Goal: Task Accomplishment & Management: Use online tool/utility

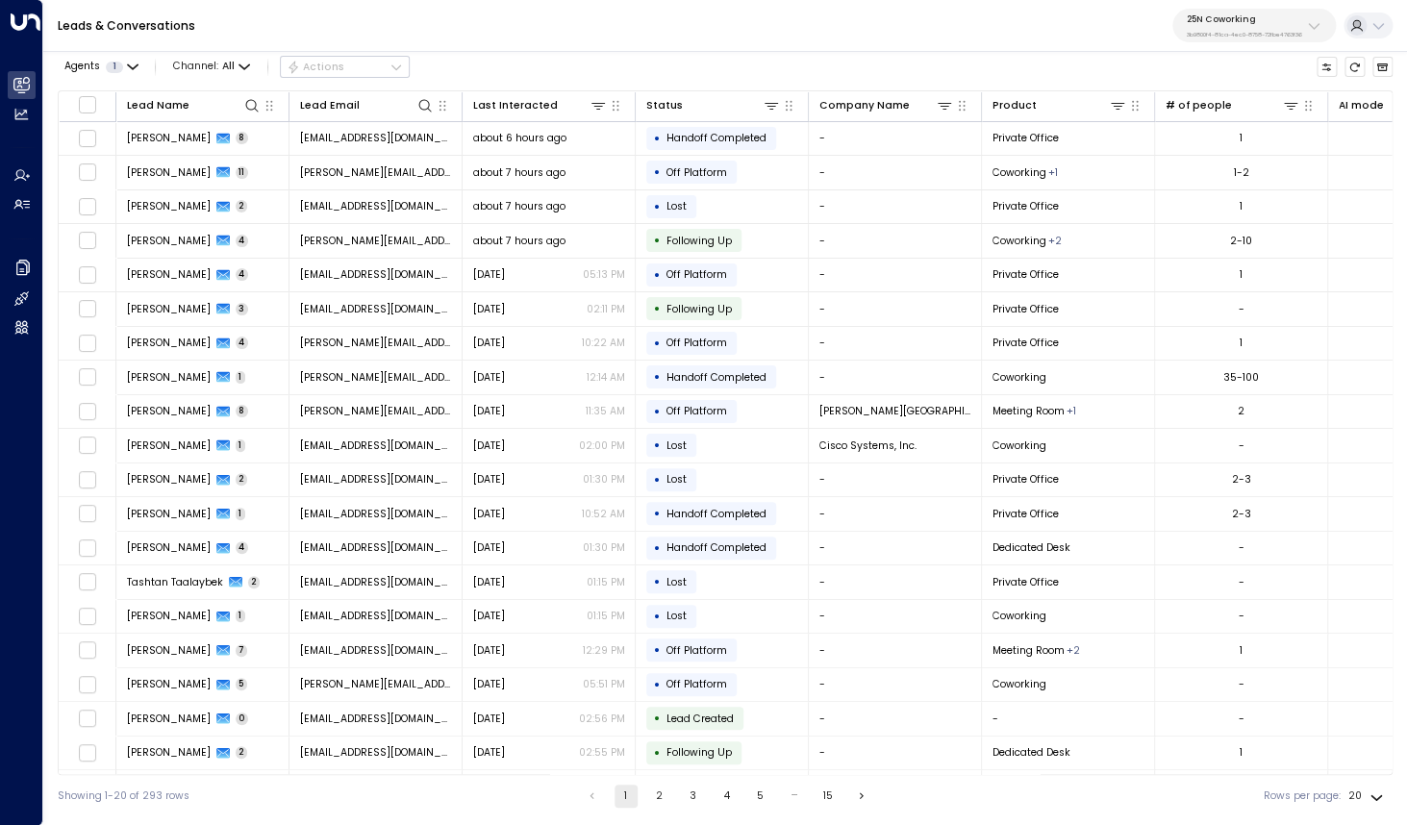
click at [1248, 30] on div "25N Coworking 3b9800f4-81ca-4ec0-8758-72fbe4763f36" at bounding box center [1244, 25] width 115 height 25
type input "**********"
click at [1226, 142] on span "ID: bc340fee-f559-48fc-84eb-70f3f6817ad8" at bounding box center [1275, 140] width 190 height 13
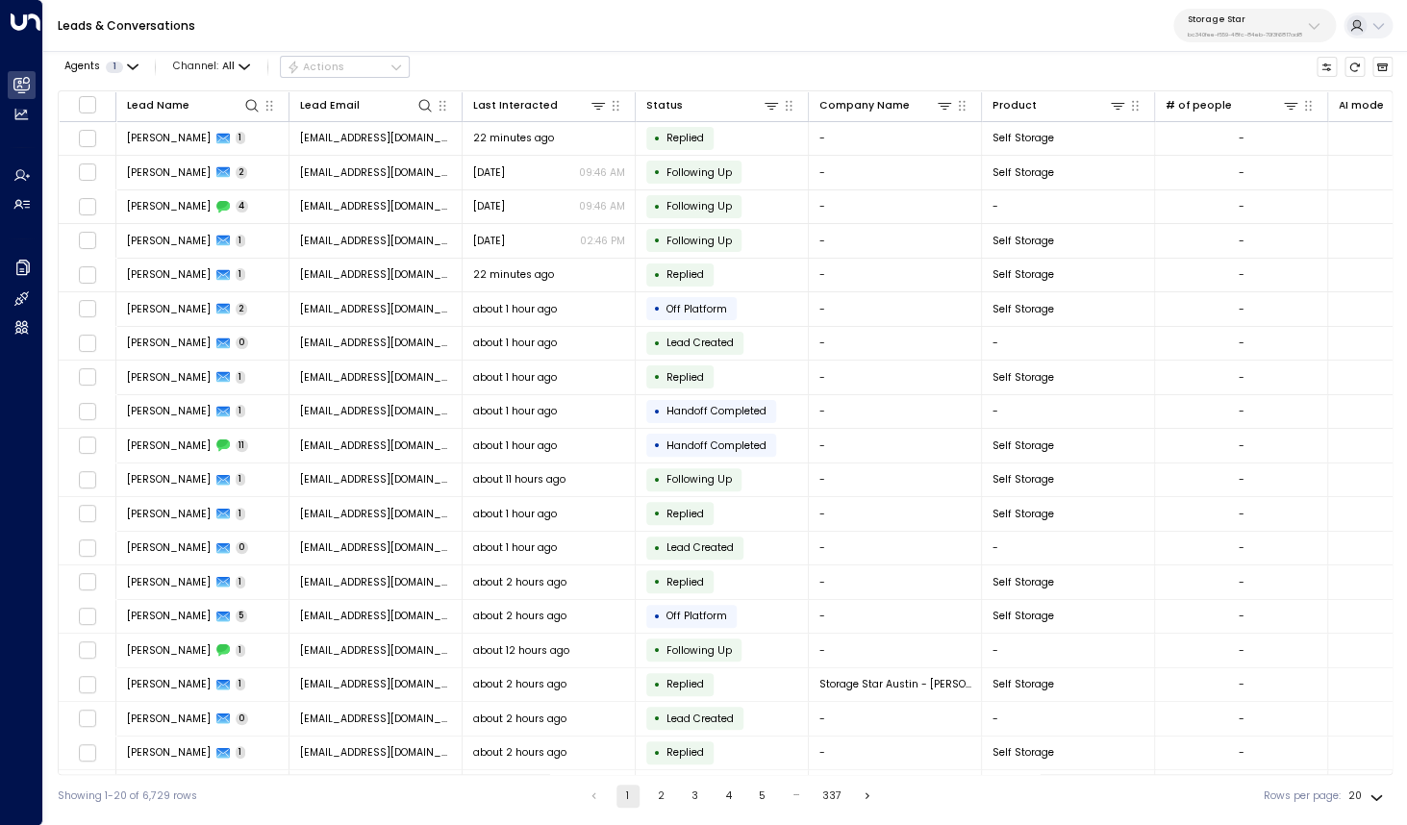
click at [1260, 24] on p "Storage Star" at bounding box center [1245, 19] width 114 height 12
click at [601, 26] on div "Leads & Conversations Storage Star bc340fee-f559-48fc-84eb-70f3f6817ad8" at bounding box center [725, 26] width 1364 height 52
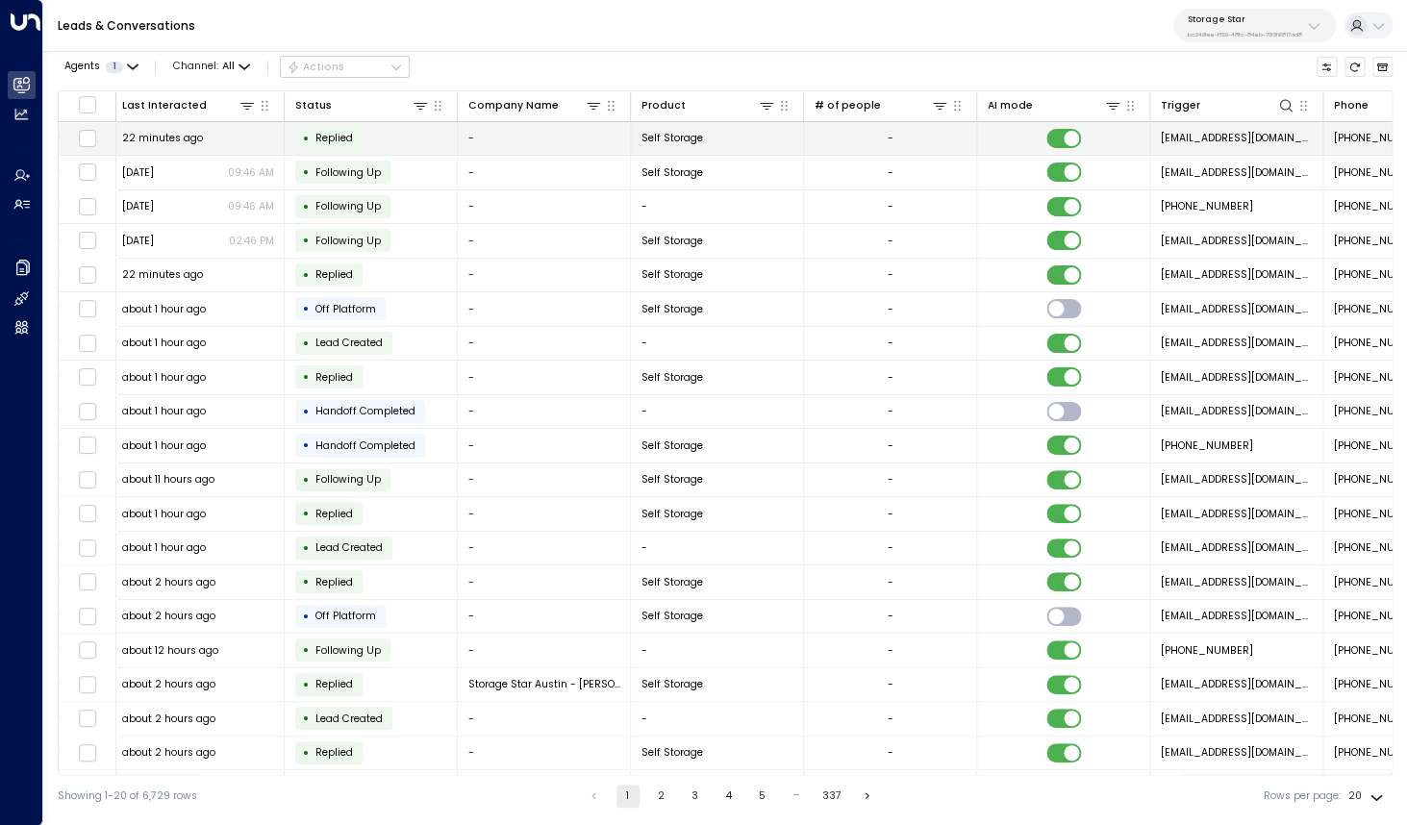
scroll to position [0, 598]
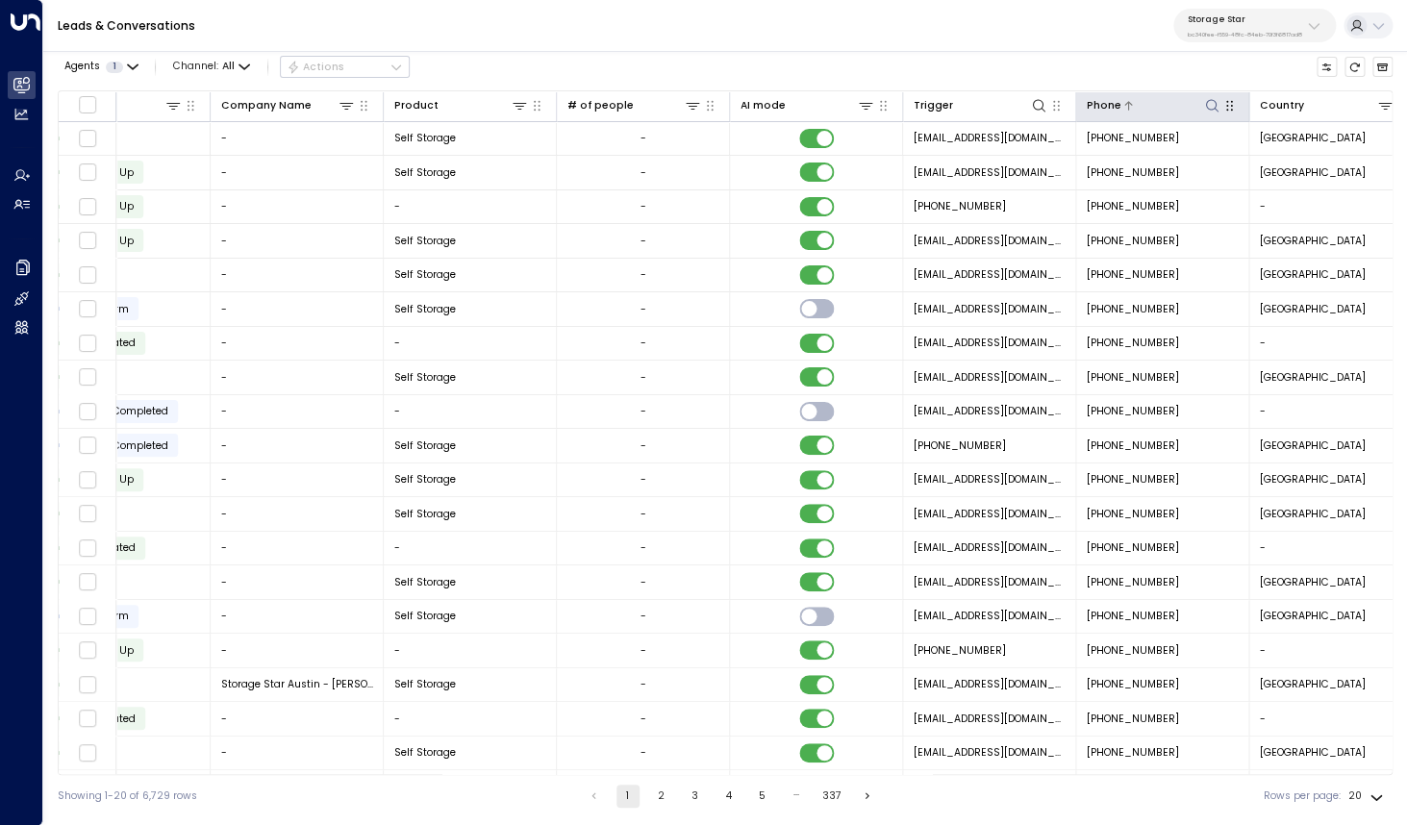
click at [1209, 100] on icon at bounding box center [1211, 105] width 13 height 13
type input "**********"
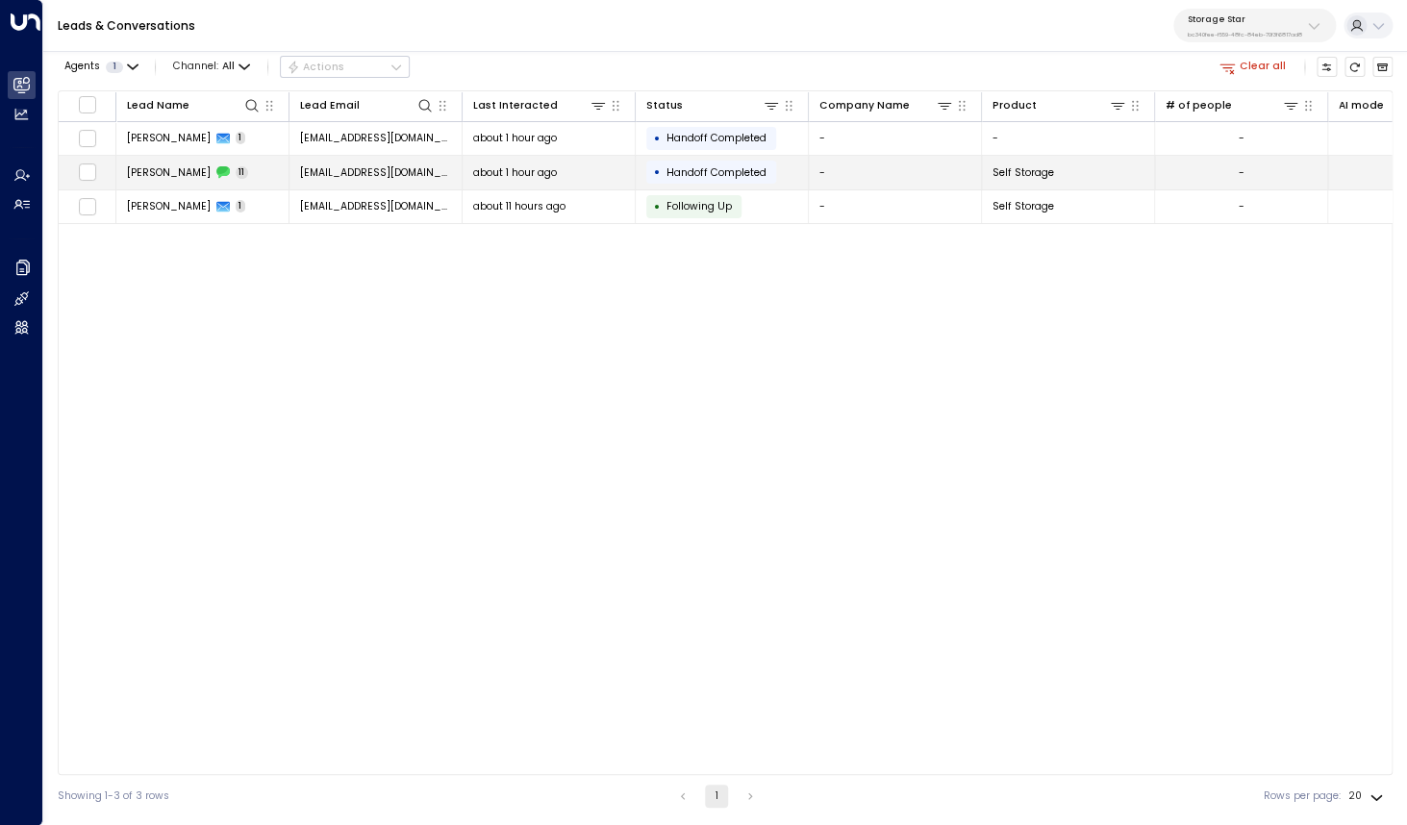
click at [121, 172] on td "William Aguon 11" at bounding box center [202, 173] width 173 height 34
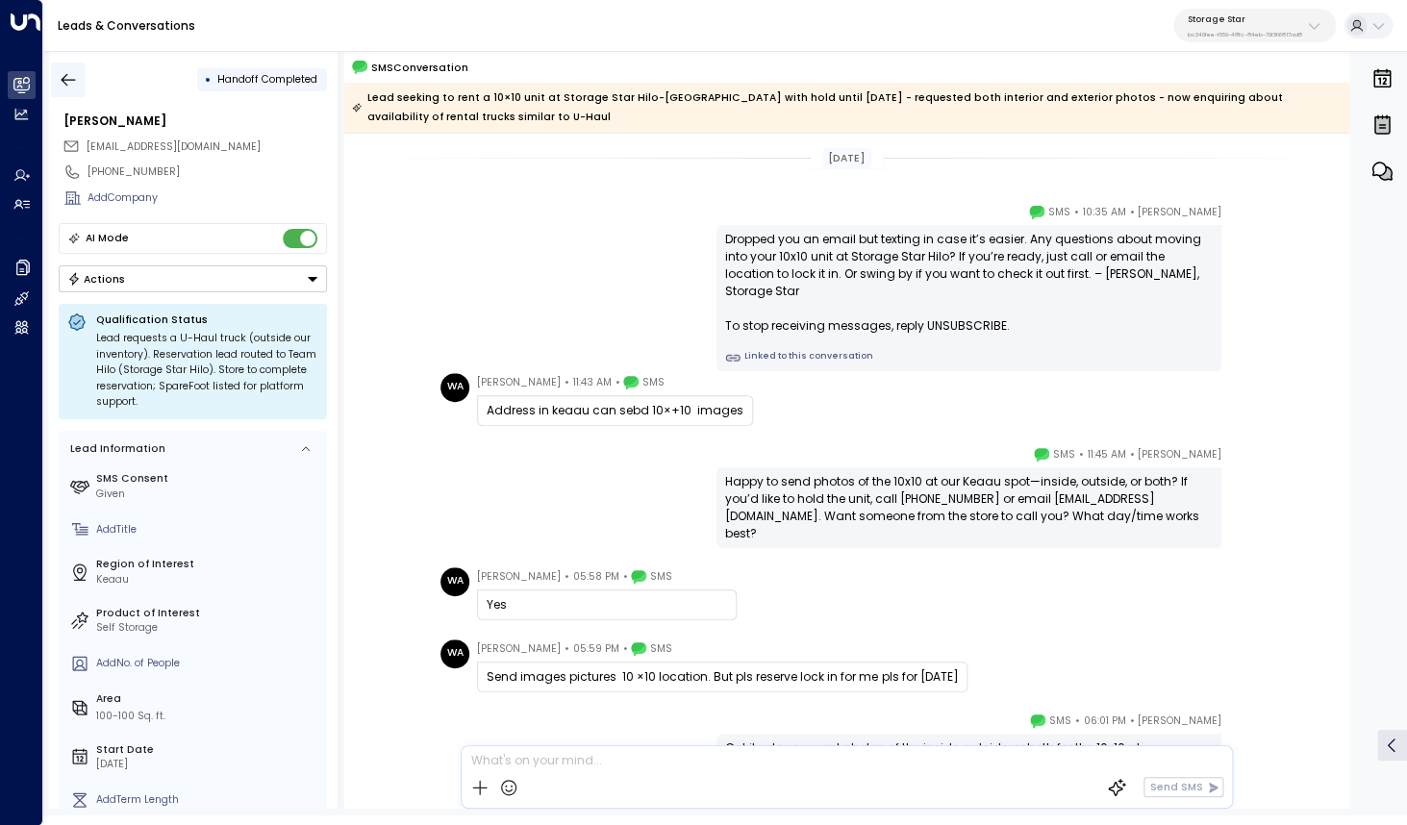
click at [62, 73] on icon "button" at bounding box center [68, 79] width 19 height 19
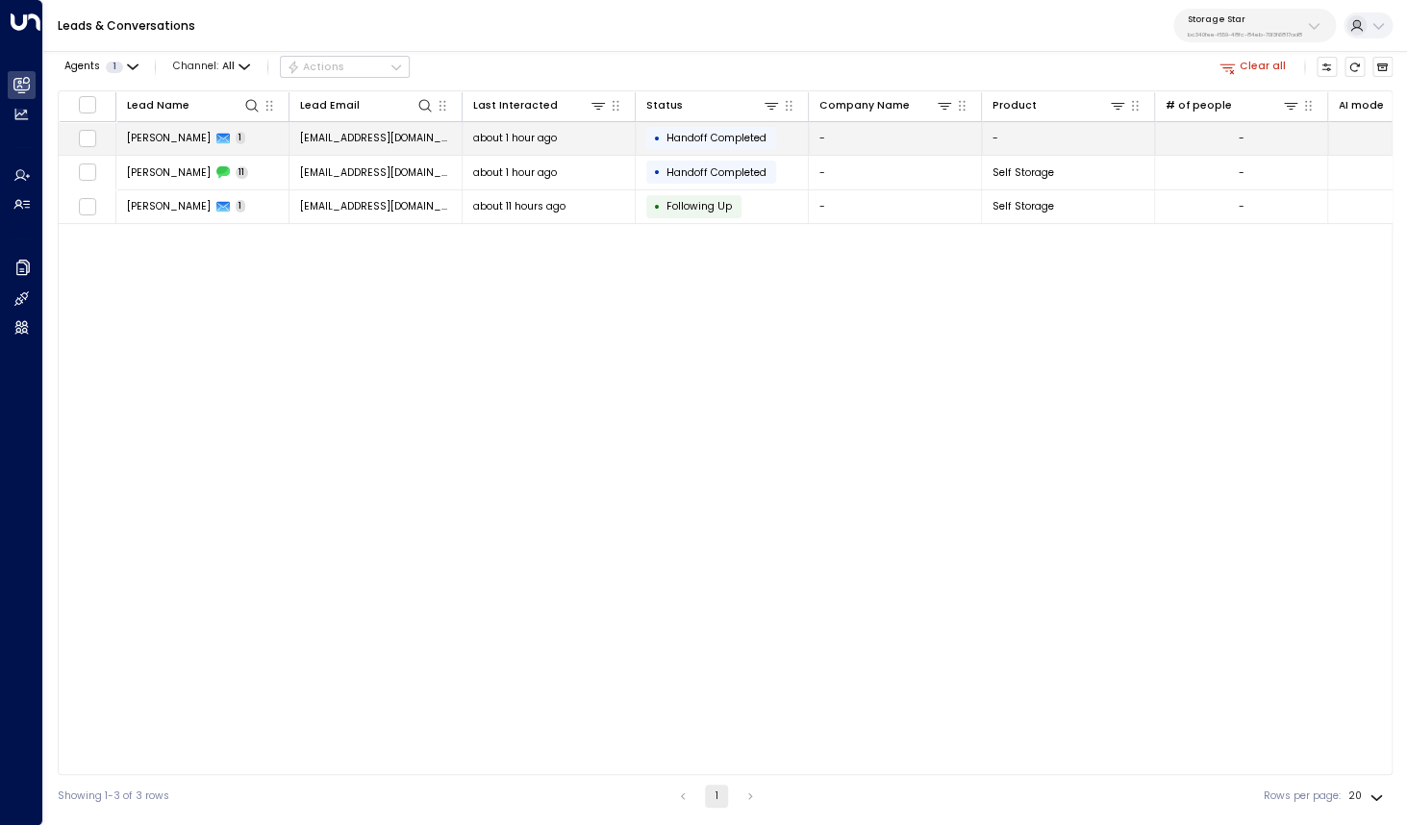
click at [172, 139] on span "[PERSON_NAME]" at bounding box center [169, 138] width 84 height 14
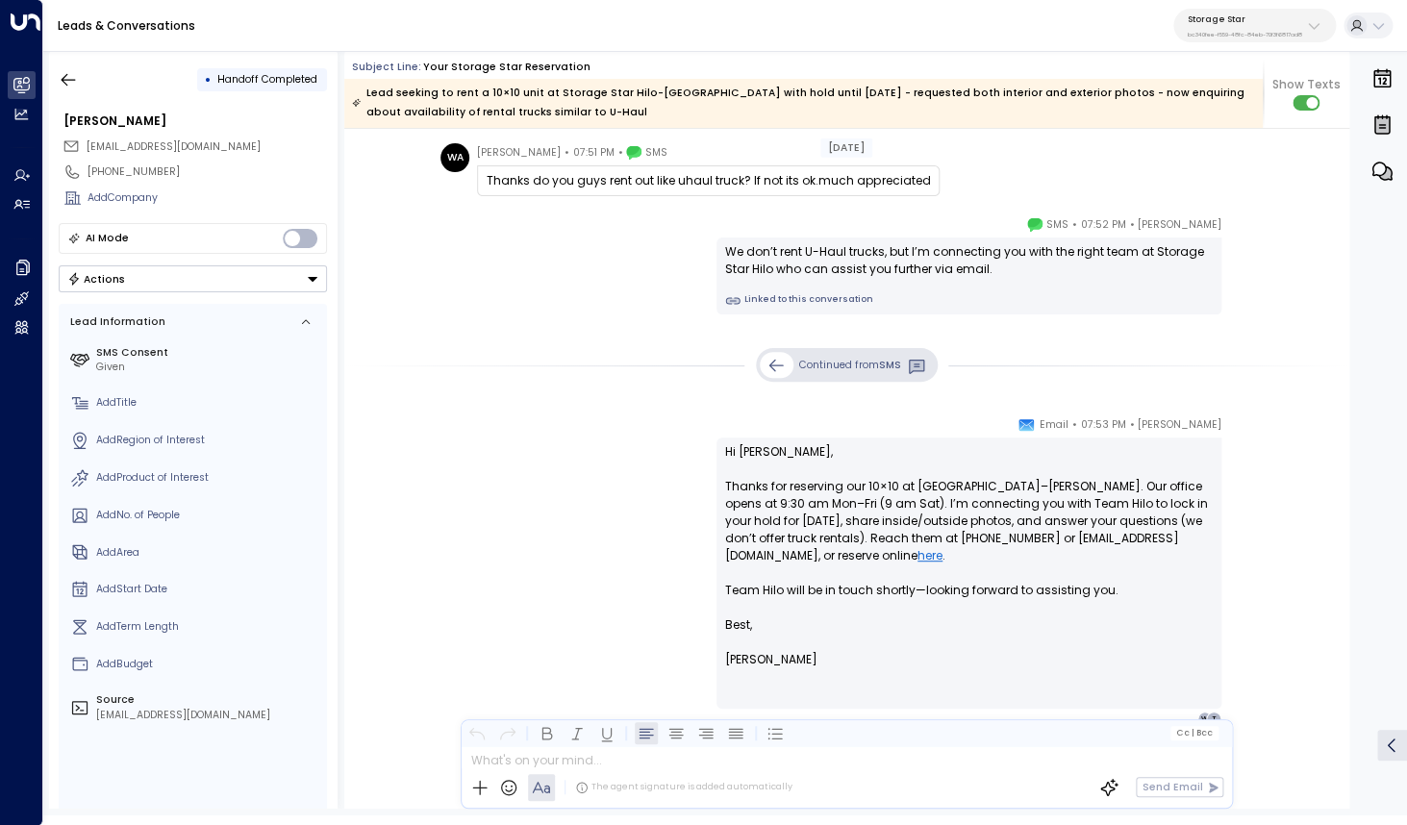
scroll to position [2015, 0]
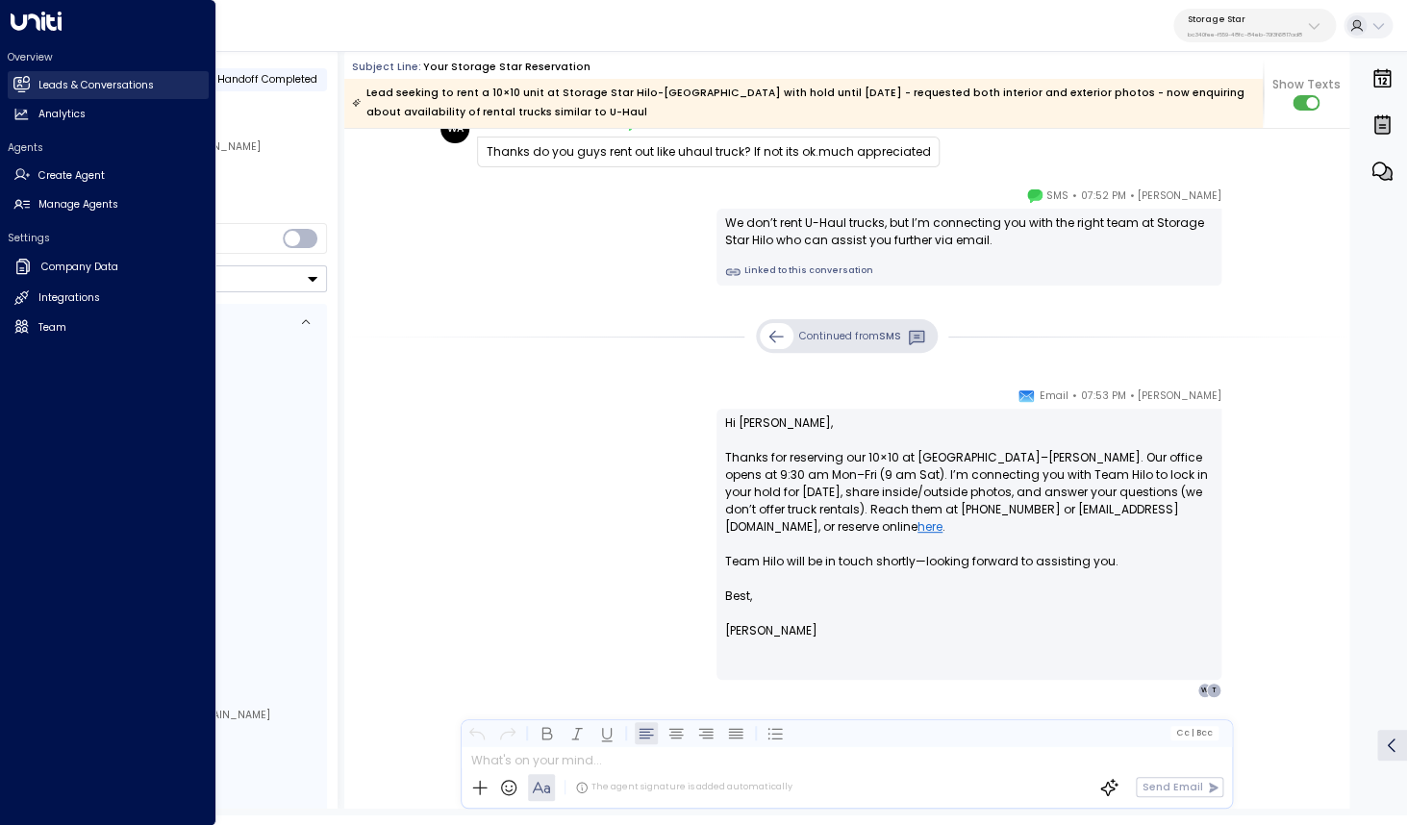
click at [31, 86] on link "Leads & Conversations Leads & Conversations" at bounding box center [108, 85] width 201 height 28
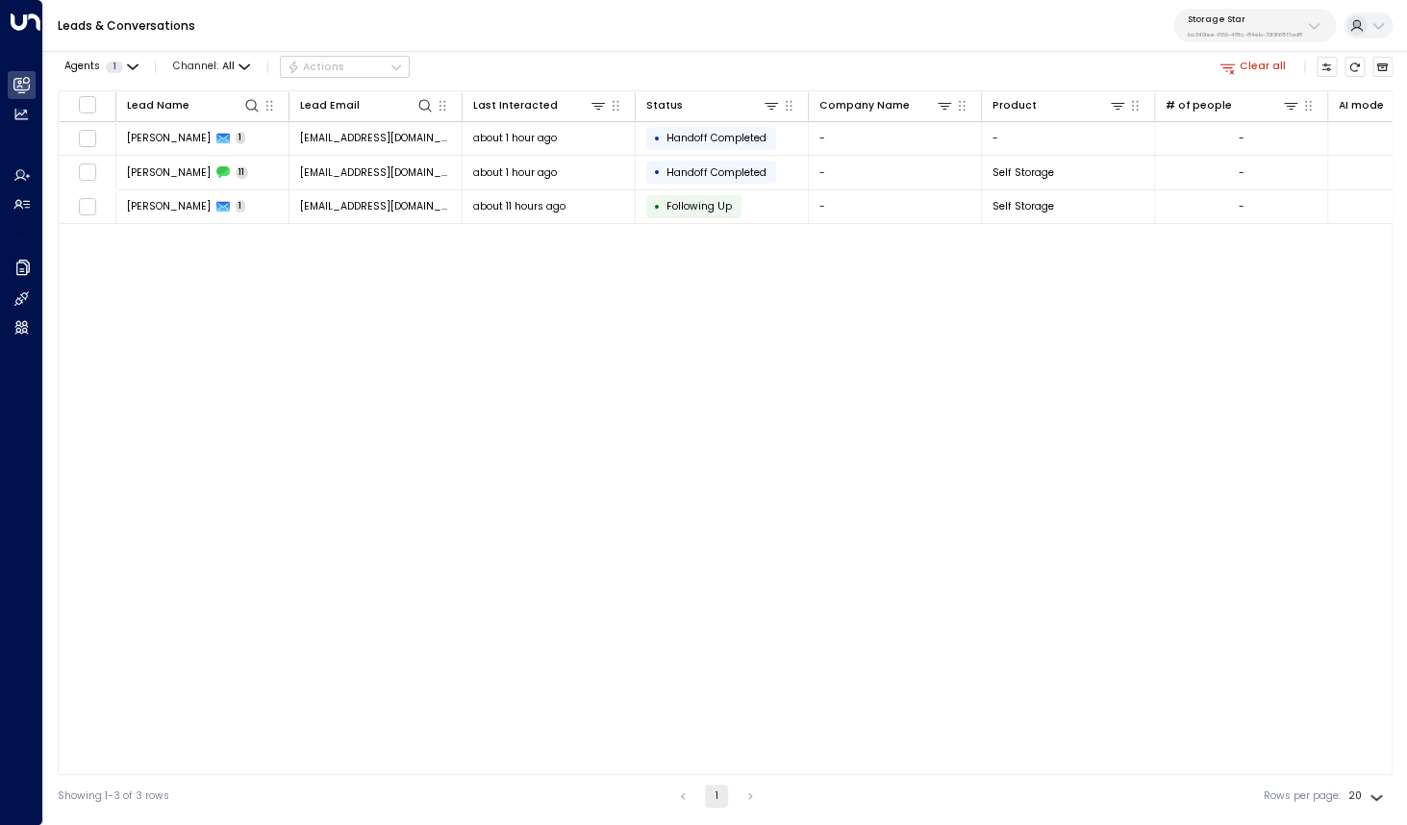
click at [1266, 64] on button "Clear all" at bounding box center [1253, 67] width 79 height 20
